Goal: Transaction & Acquisition: Purchase product/service

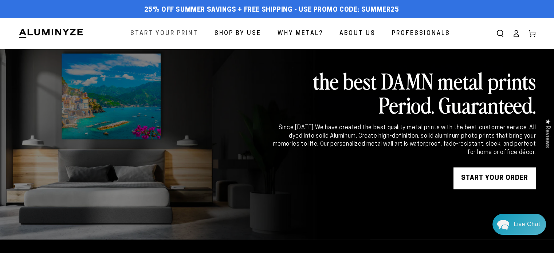
click at [178, 34] on span "Start Your Print" at bounding box center [164, 33] width 68 height 11
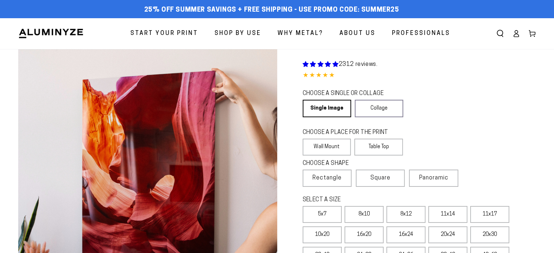
select select "**********"
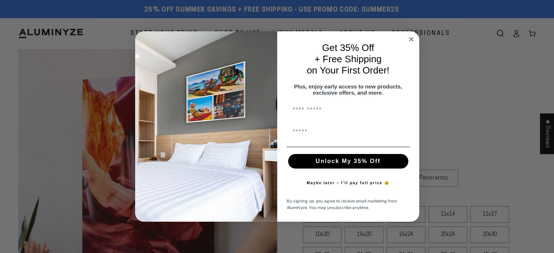
click at [412, 38] on circle "Close dialog" at bounding box center [411, 39] width 8 height 8
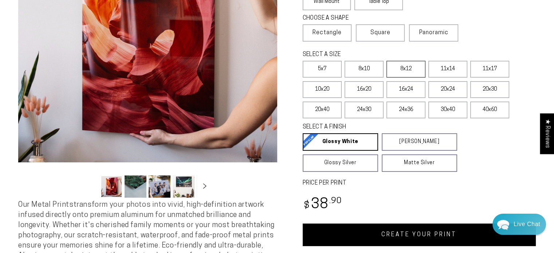
scroll to position [146, 0]
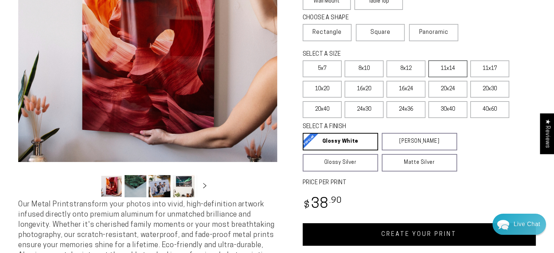
click at [452, 67] on label "11x14" at bounding box center [447, 68] width 39 height 17
click at [416, 65] on label "8x12" at bounding box center [405, 68] width 39 height 17
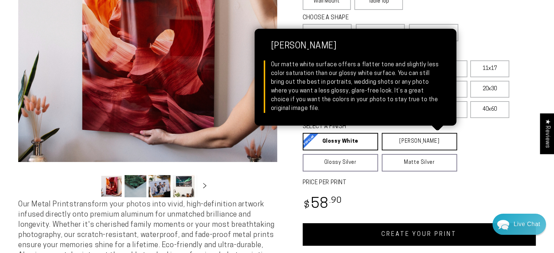
click at [408, 139] on link "Matte White Matte White Our matte white surface offers a flatter tone and sligh…" at bounding box center [419, 141] width 75 height 17
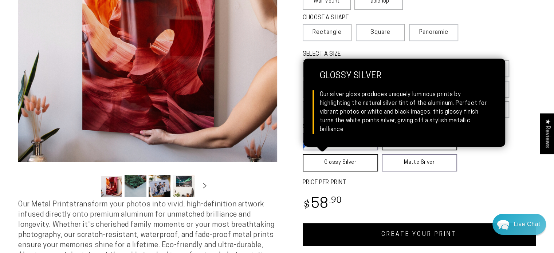
click at [339, 161] on link "Glossy Silver Glossy Silver Our silver gloss produces uniquely luminous prints …" at bounding box center [340, 162] width 75 height 17
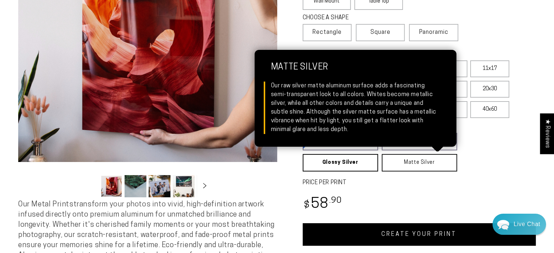
click at [406, 159] on link "Matte Silver Matte Silver Our raw silver matte aluminum surface adds a fascinat…" at bounding box center [419, 162] width 75 height 17
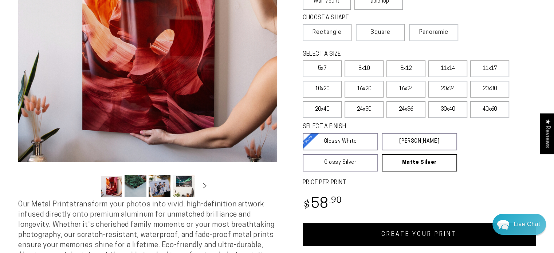
click at [468, 161] on fieldset "SELECT A FINISH Learn more Glossy White Glossy White Our bright white glossy su…" at bounding box center [417, 147] width 229 height 49
